Goal: Transaction & Acquisition: Purchase product/service

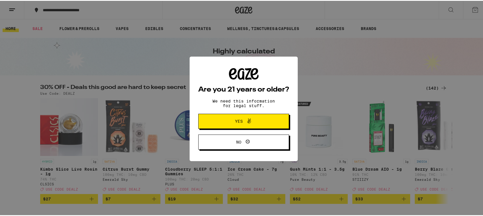
click at [246, 124] on icon at bounding box center [249, 120] width 7 height 7
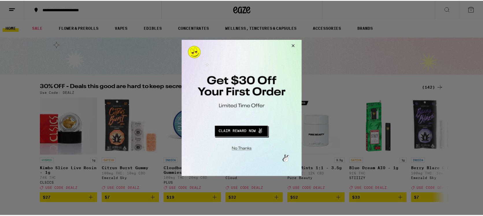
click at [242, 149] on button "Close Modal" at bounding box center [241, 148] width 118 height 9
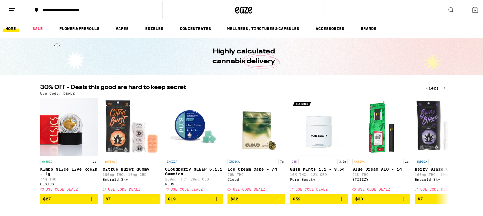
click at [11, 8] on line at bounding box center [12, 8] width 6 height 0
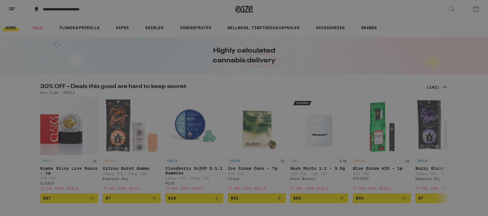
click at [71, 27] on button "Log In" at bounding box center [81, 31] width 102 height 12
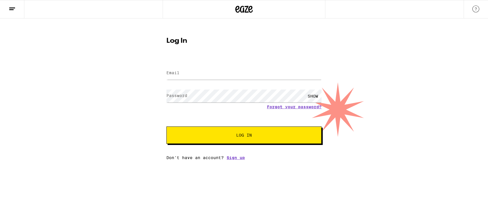
click at [176, 72] on label "Email" at bounding box center [172, 73] width 13 height 5
click at [182, 72] on input "Email" at bounding box center [243, 73] width 155 height 13
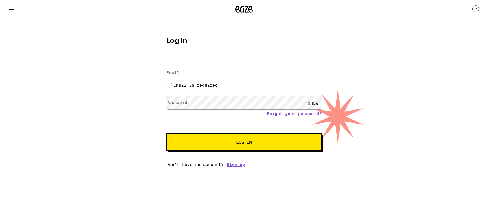
type input "[EMAIL_ADDRESS][DOMAIN_NAME]"
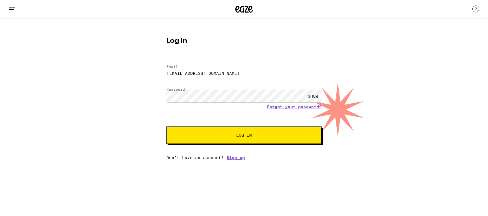
click at [246, 131] on button "Log In" at bounding box center [243, 135] width 155 height 17
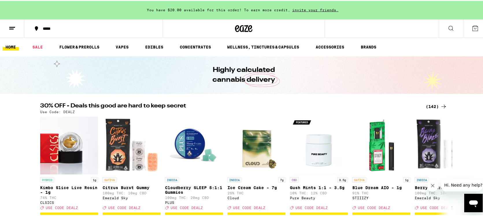
click at [448, 27] on icon at bounding box center [451, 27] width 7 height 7
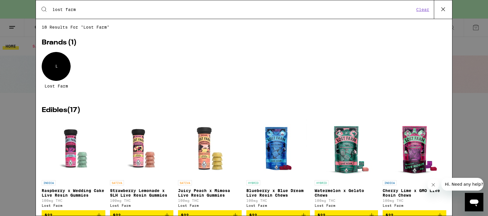
type input "lost farm"
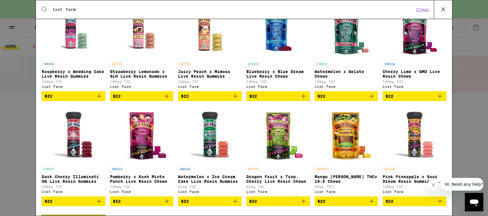
scroll to position [120, 0]
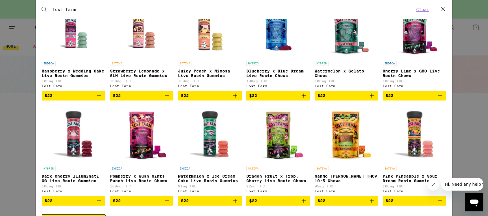
click at [368, 205] on icon "Add to bag" at bounding box center [371, 201] width 7 height 7
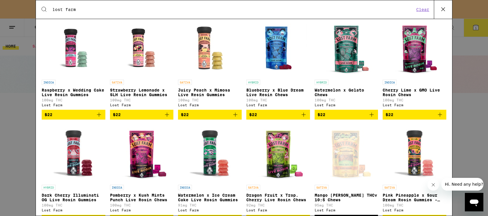
scroll to position [100, 0]
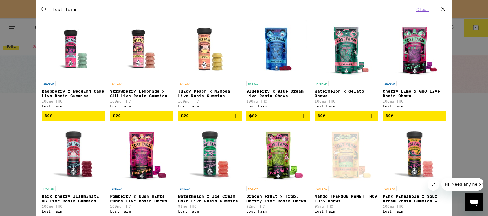
click at [301, 119] on icon "Add to bag" at bounding box center [303, 116] width 7 height 7
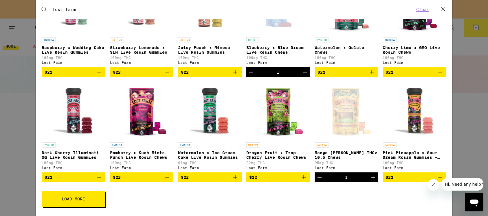
scroll to position [151, 0]
click at [77, 201] on span "Load More" at bounding box center [73, 199] width 23 height 4
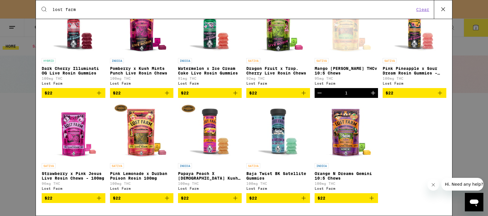
scroll to position [238, 0]
click at [166, 197] on icon "Add to bag" at bounding box center [166, 198] width 7 height 7
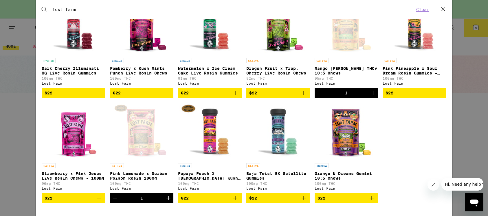
click at [432, 183] on icon "Close message from company" at bounding box center [433, 185] width 5 height 5
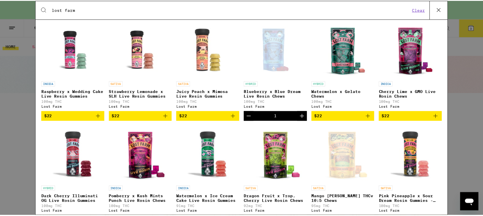
scroll to position [0, 0]
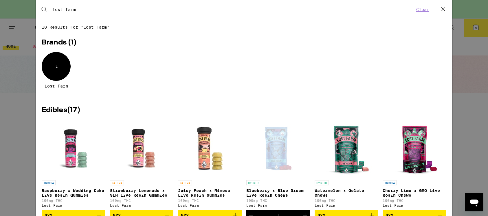
click at [444, 8] on icon at bounding box center [442, 9] width 3 height 3
